Goal: Transaction & Acquisition: Book appointment/travel/reservation

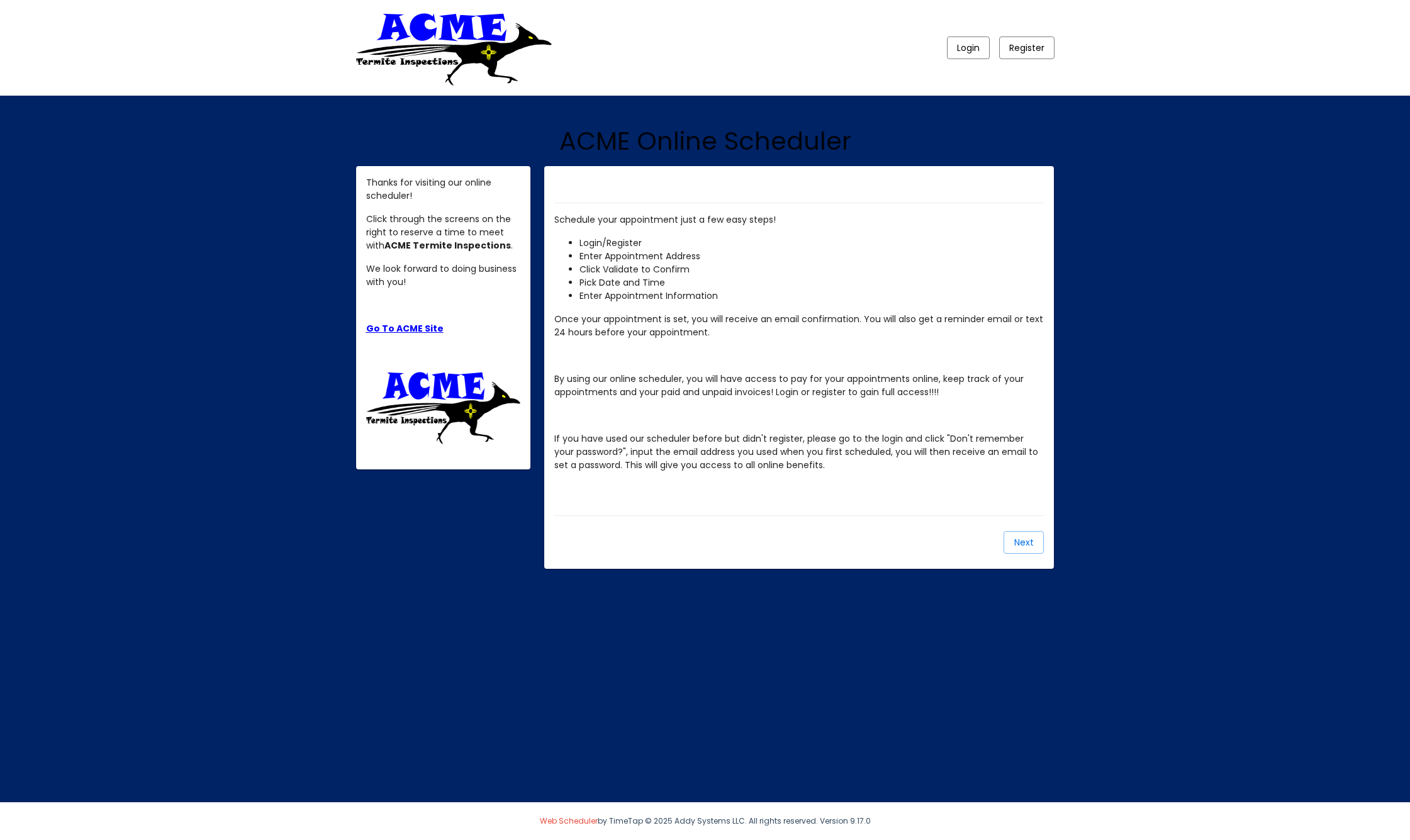
click at [1025, 538] on span "Next" at bounding box center [1024, 542] width 20 height 13
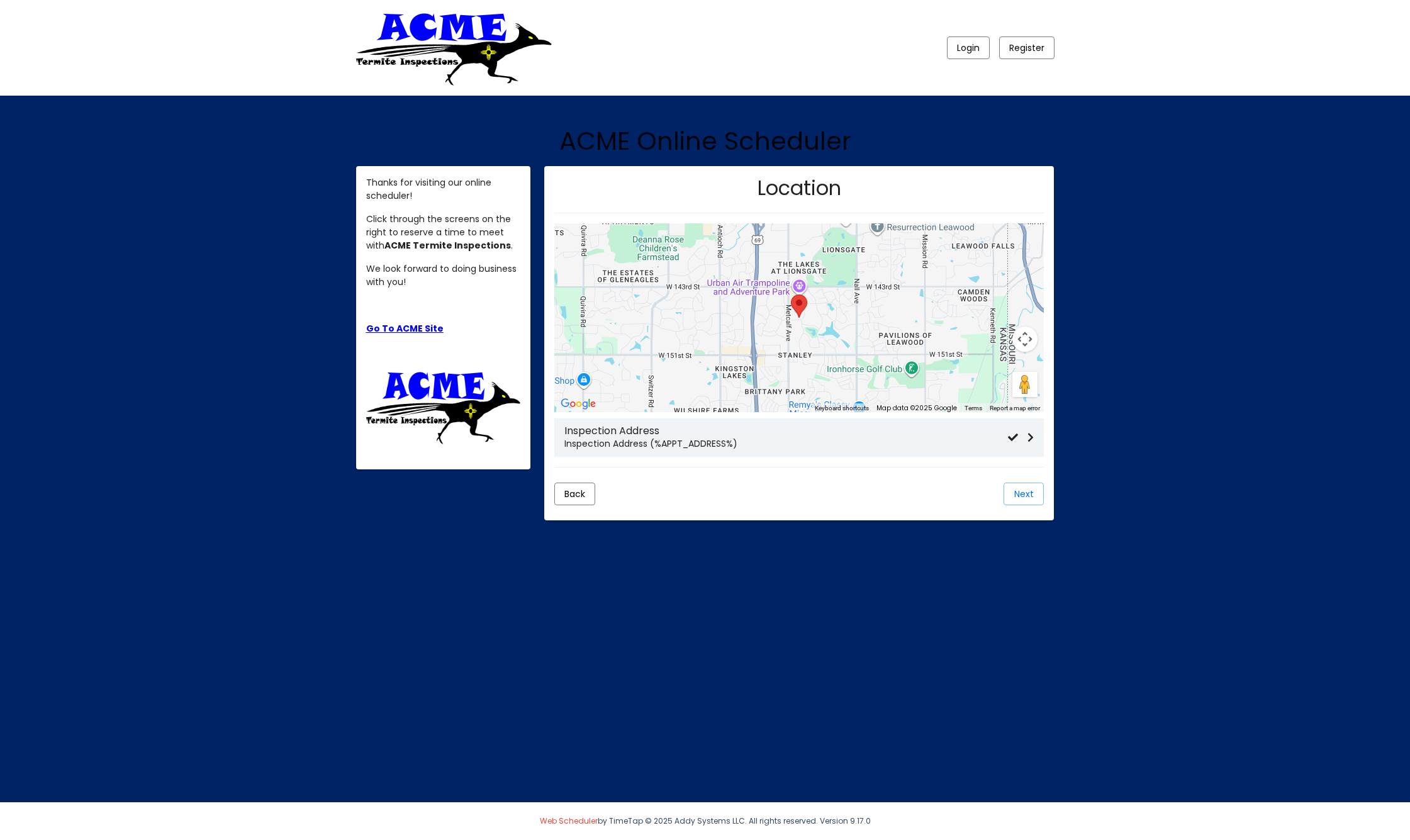
click at [968, 49] on span "Login" at bounding box center [967, 48] width 23 height 13
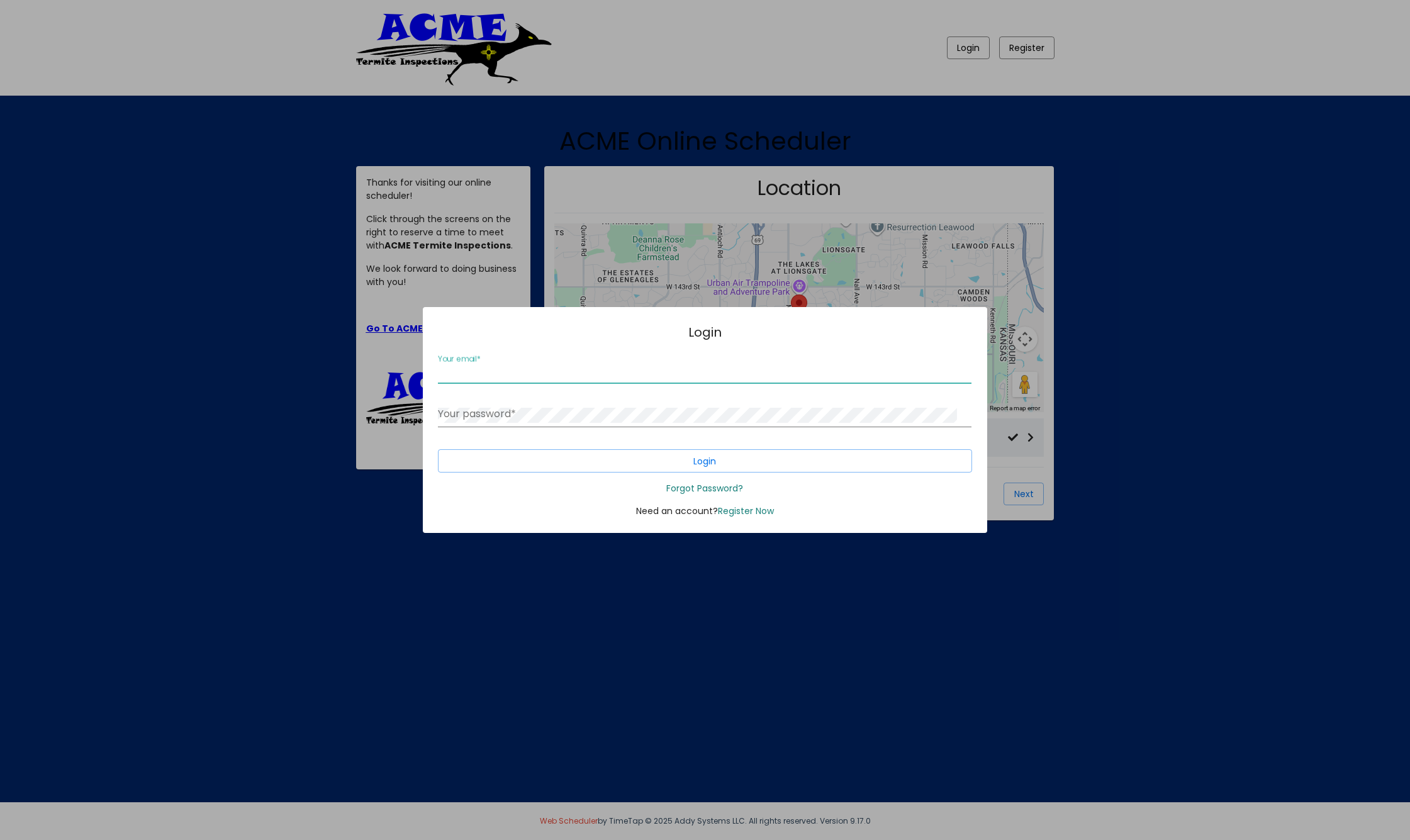
type input "[EMAIL_ADDRESS][DOMAIN_NAME]"
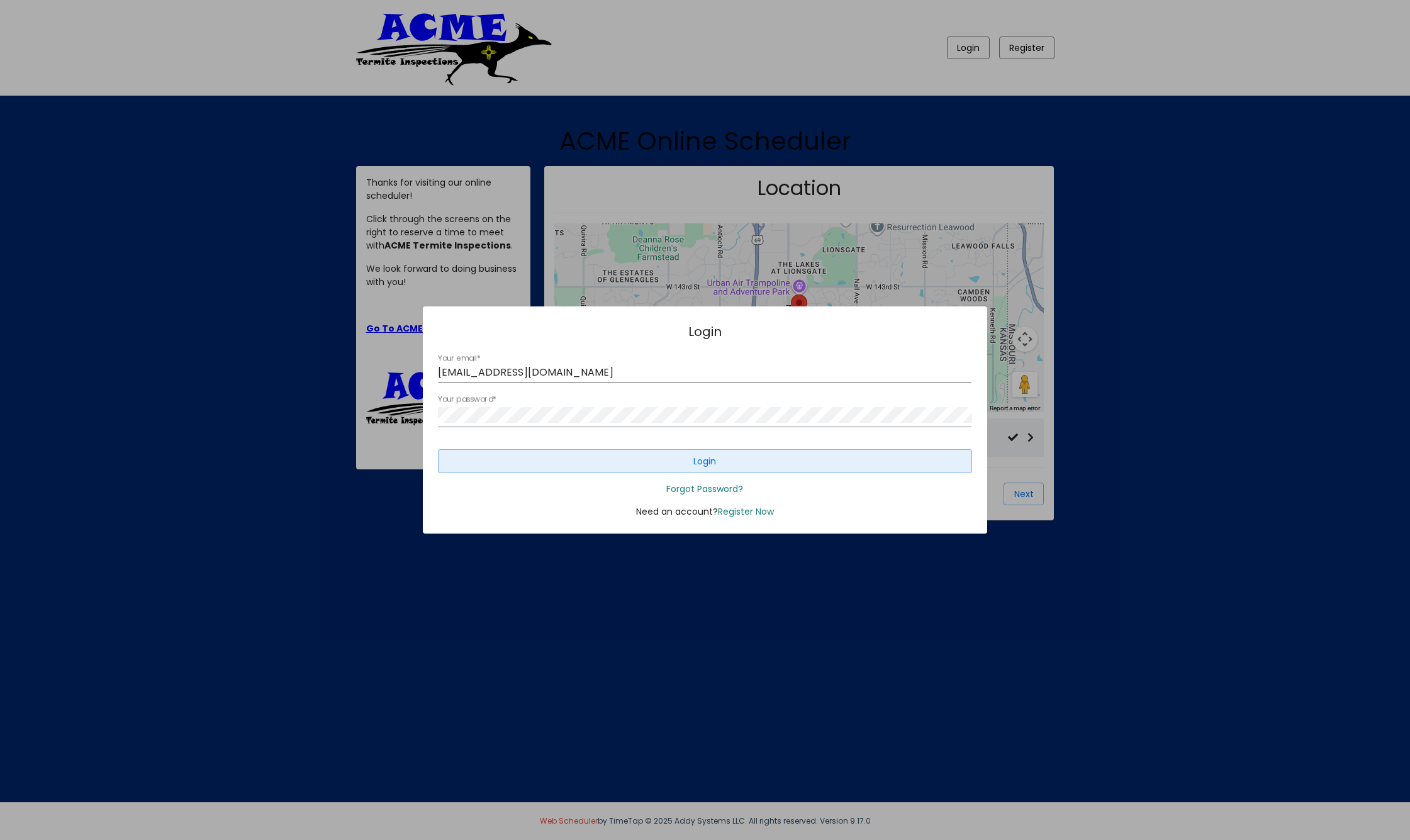
click at [708, 464] on span "Login" at bounding box center [704, 461] width 23 height 13
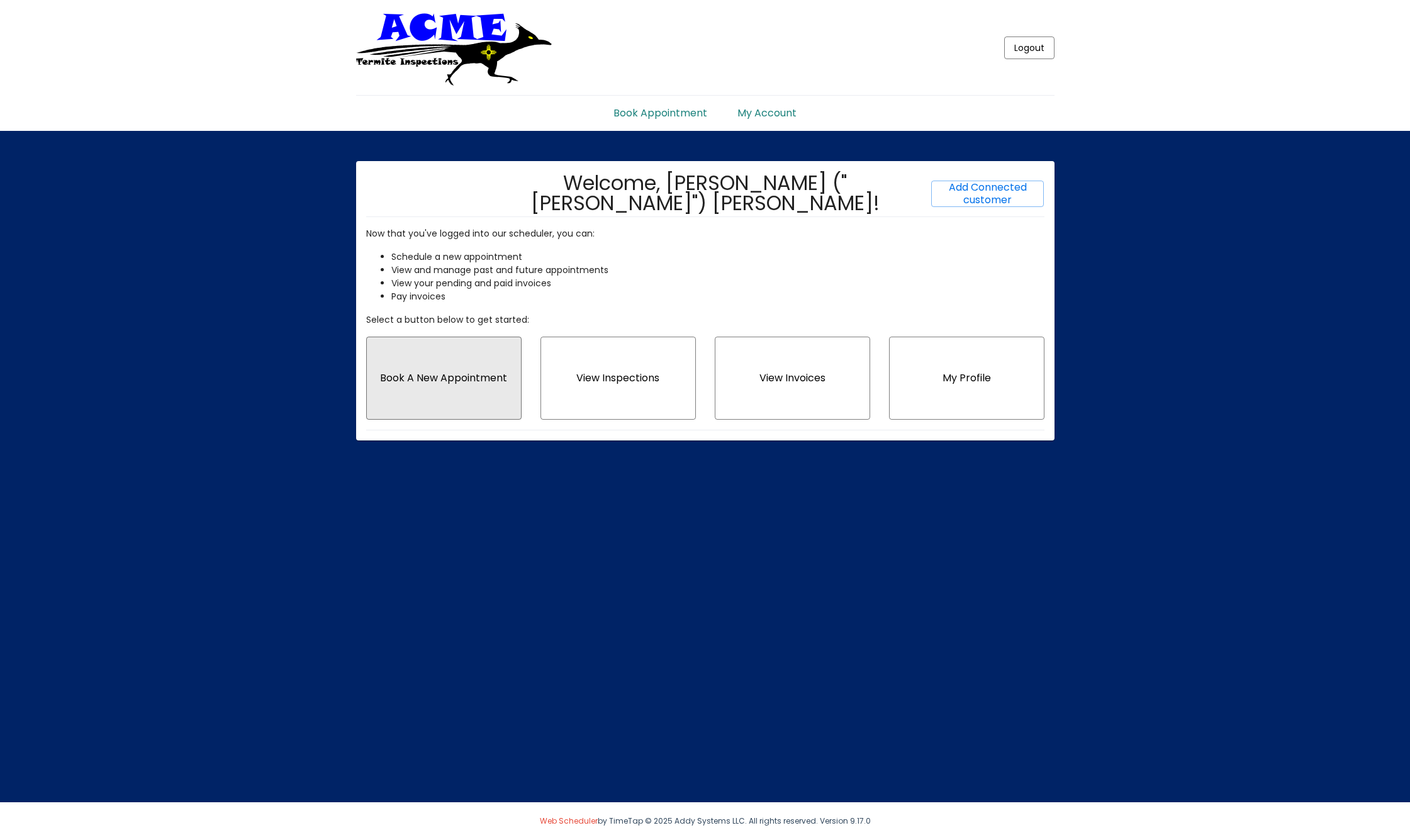
click at [451, 377] on span "Book A New Appointment" at bounding box center [443, 377] width 127 height 14
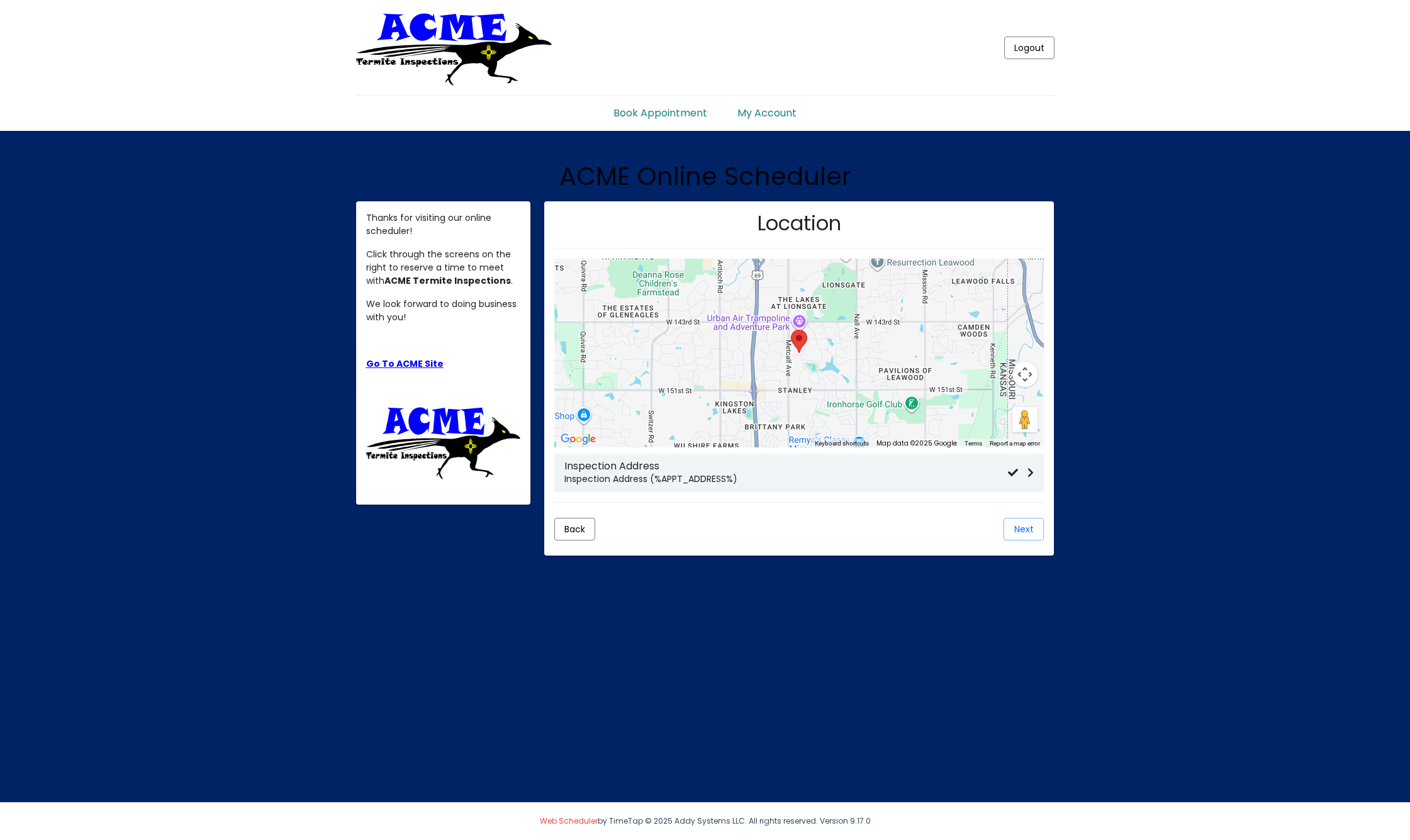
click at [622, 480] on p "Inspection Address (%APPT_ADDRESS%)" at bounding box center [786, 479] width 443 height 14
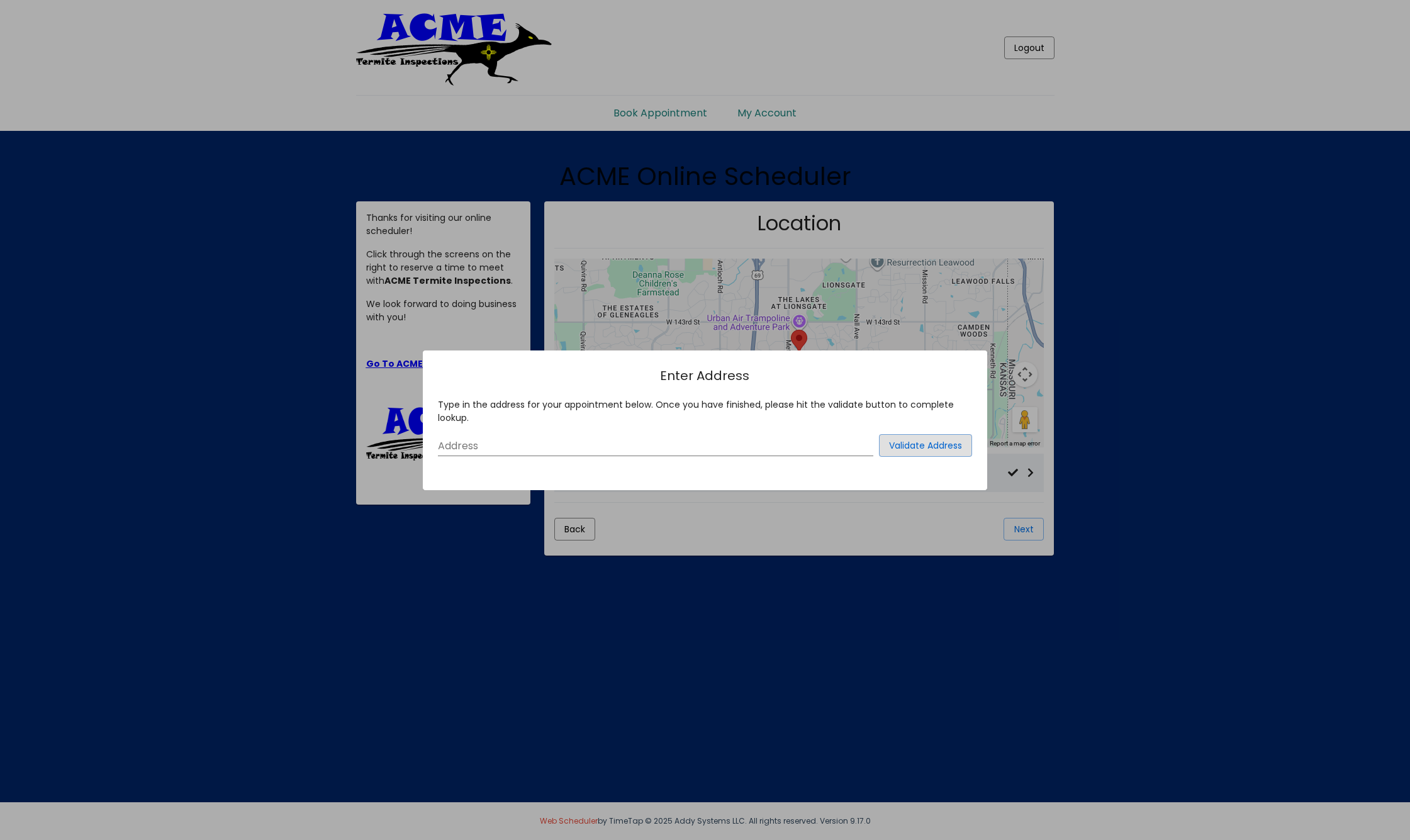
click at [492, 443] on input "Address" at bounding box center [655, 445] width 435 height 11
click at [468, 443] on input "50" at bounding box center [655, 445] width 435 height 11
type input "[STREET_ADDRESS]"
click at [941, 445] on span "Validate Address" at bounding box center [925, 445] width 73 height 13
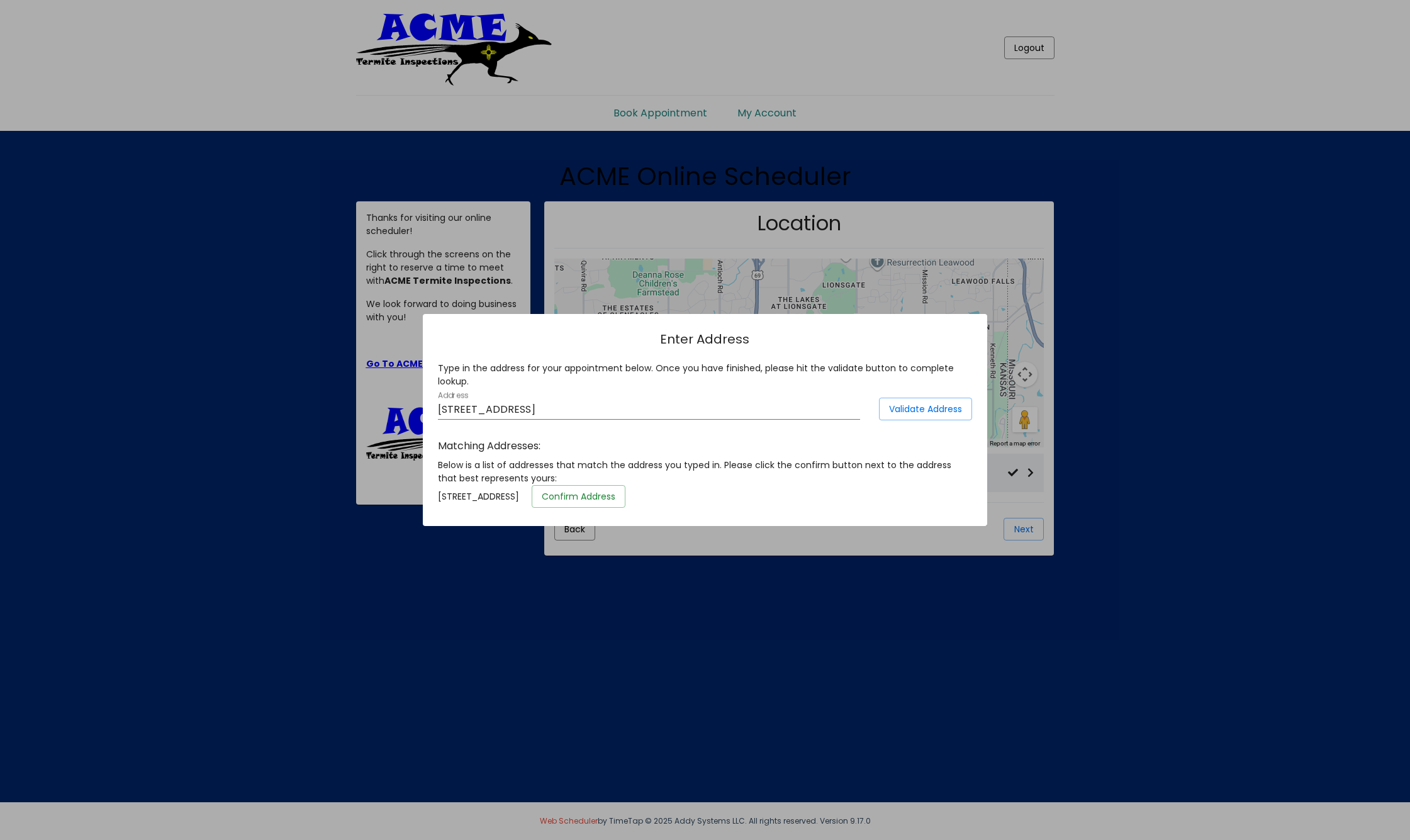
click at [615, 503] on span "Confirm Address" at bounding box center [578, 496] width 74 height 13
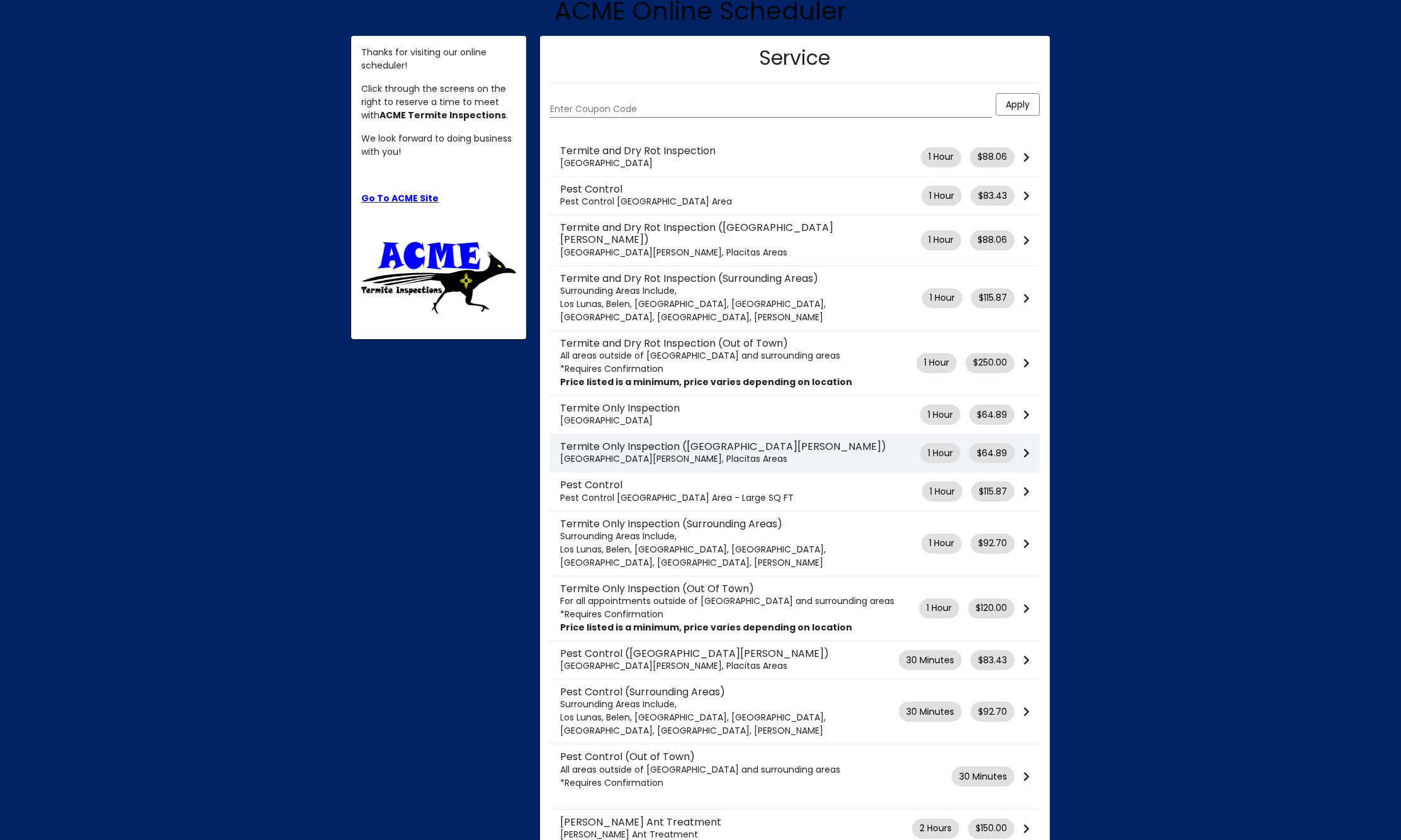
scroll to position [166, 0]
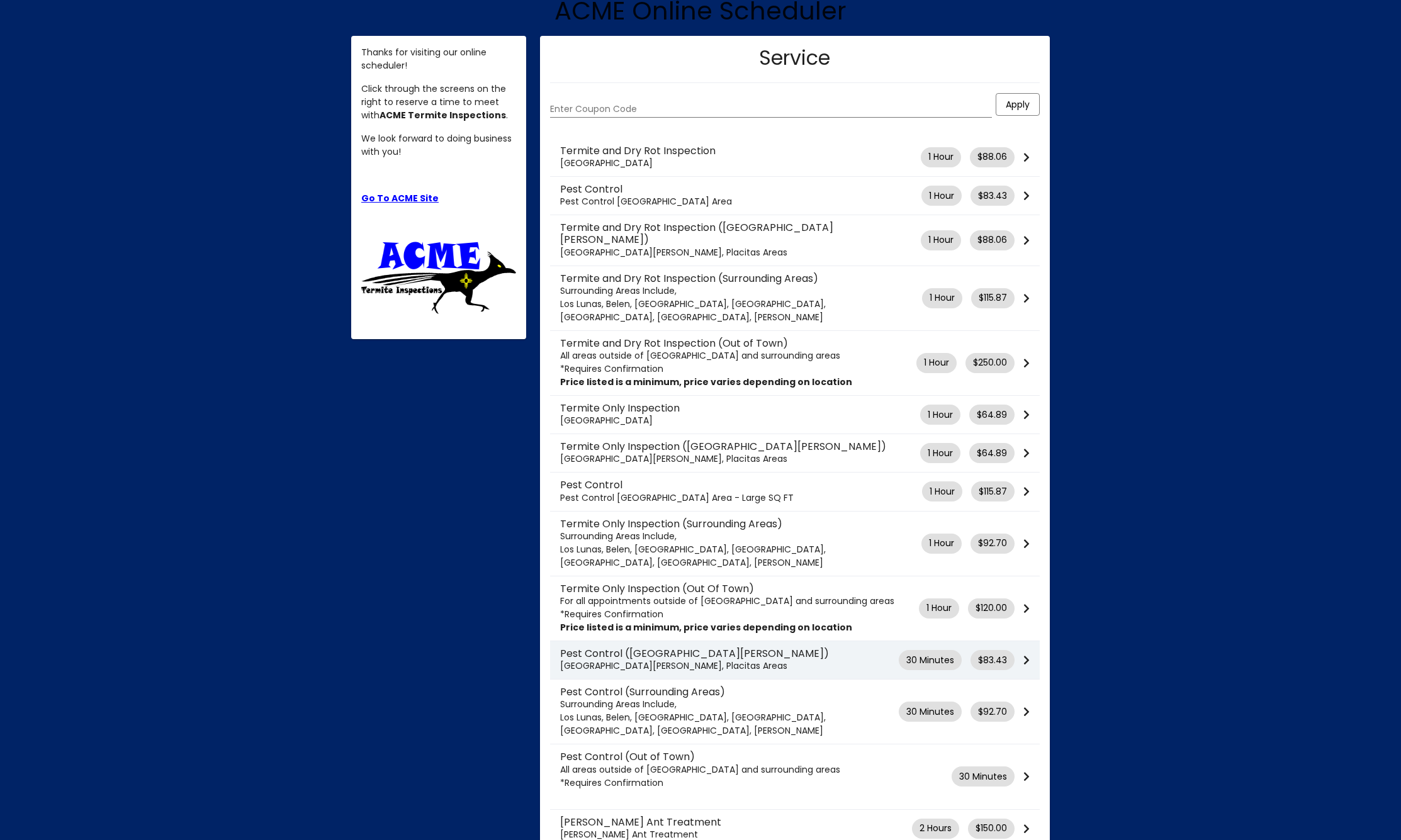
click at [624, 647] on h3 "Pest Control ([GEOGRAPHIC_DATA][PERSON_NAME])" at bounding box center [729, 653] width 338 height 12
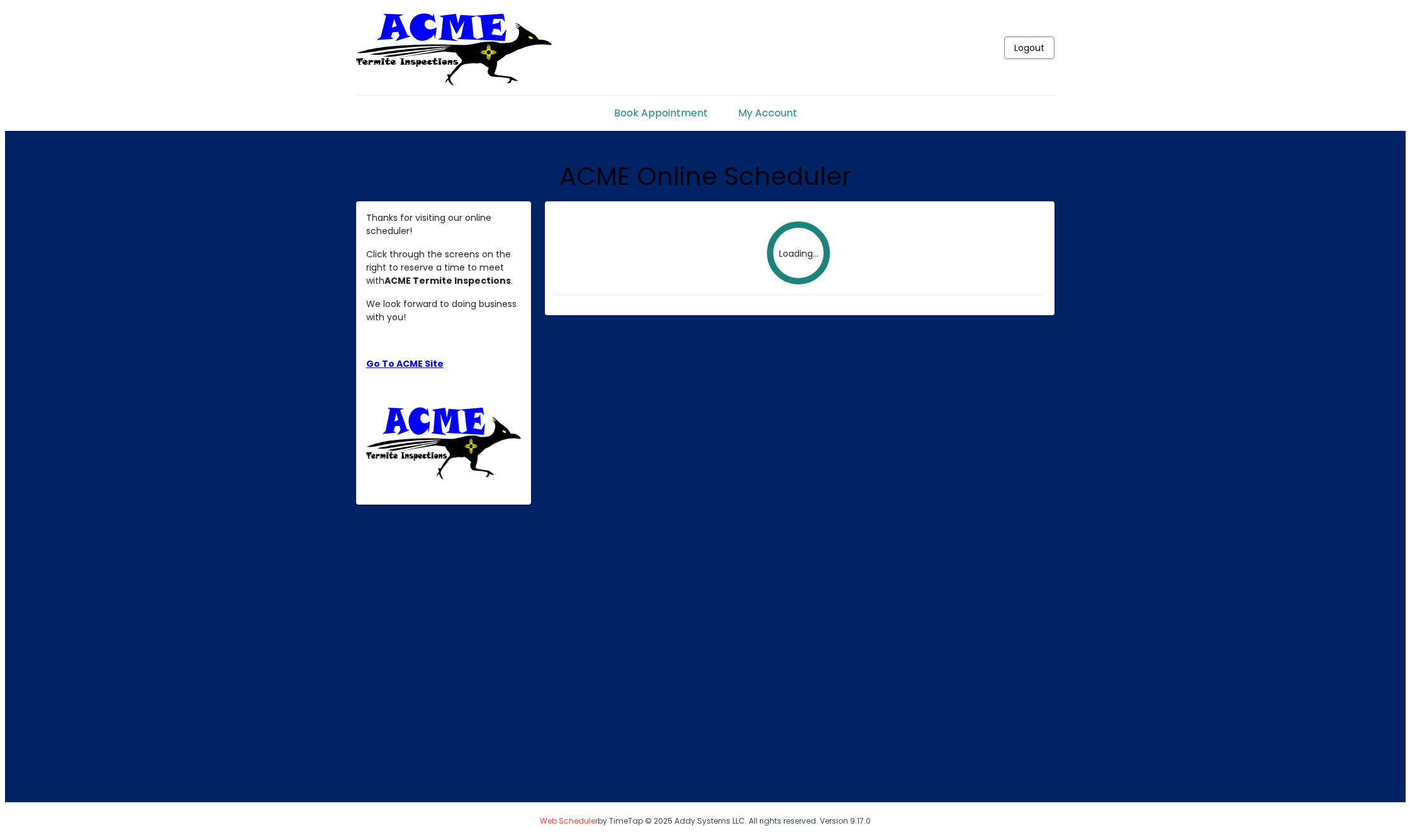
scroll to position [0, 0]
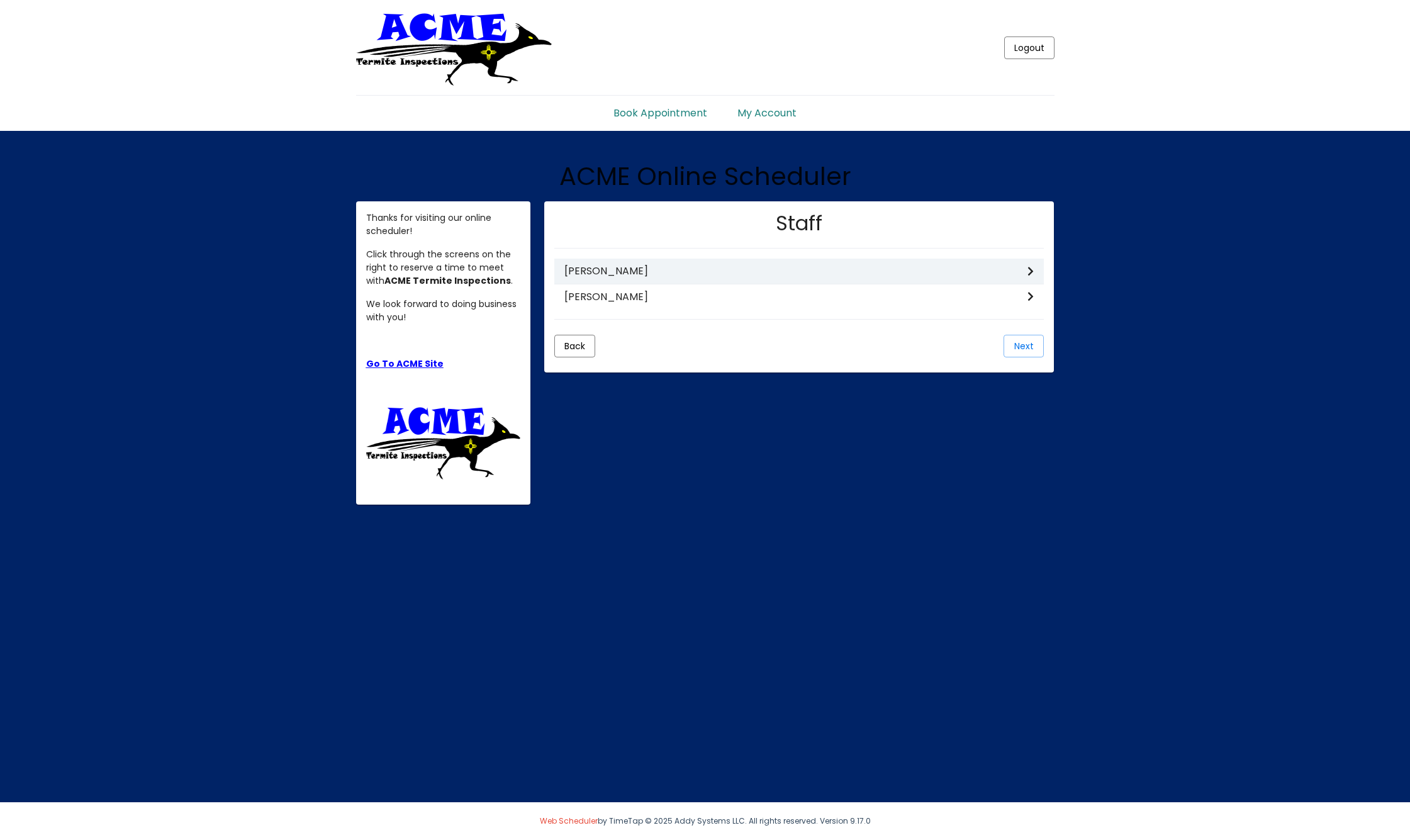
click at [1027, 268] on h3 "[PERSON_NAME]" at bounding box center [795, 271] width 463 height 12
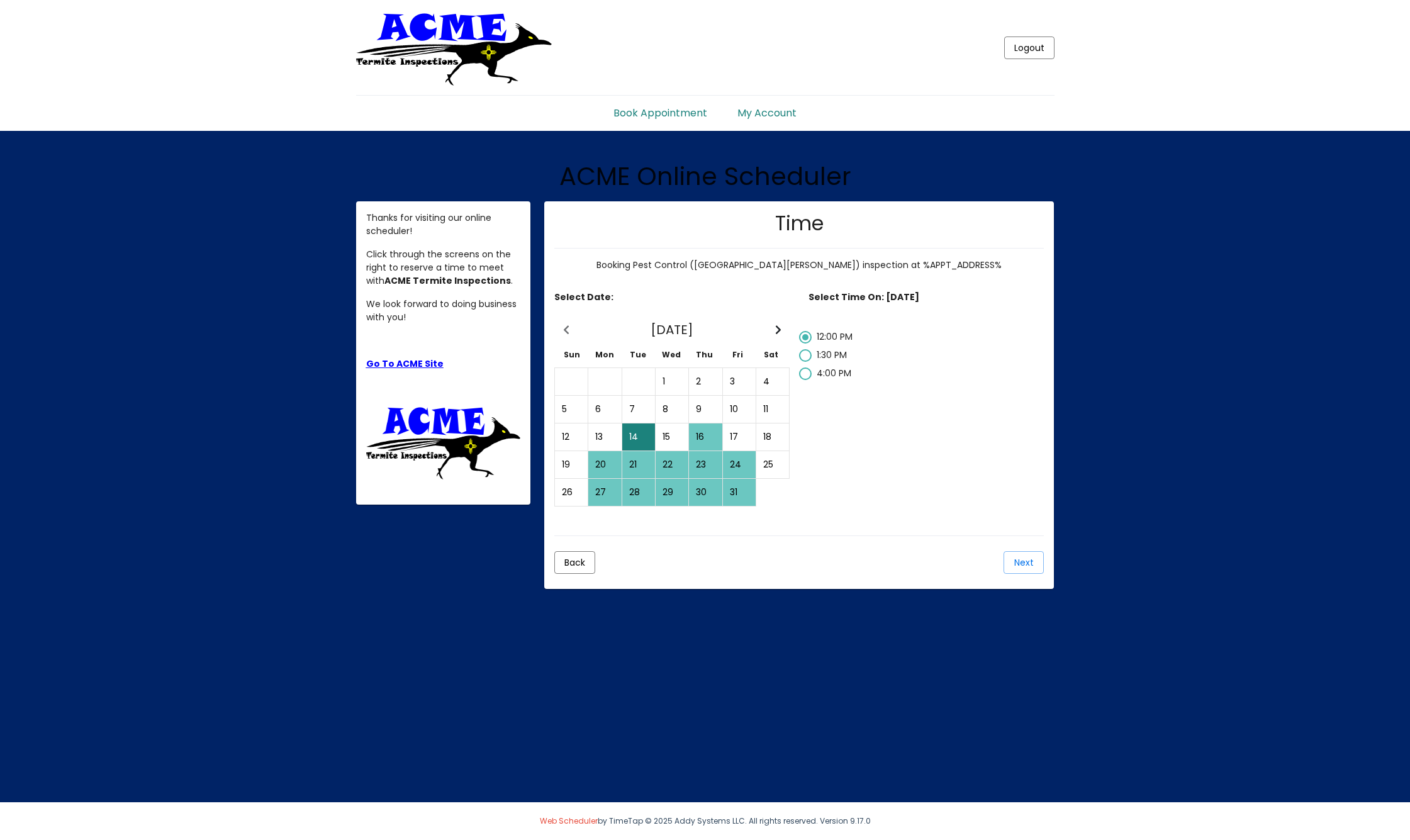
click at [702, 432] on div "16" at bounding box center [705, 437] width 31 height 25
